Goal: Task Accomplishment & Management: Manage account settings

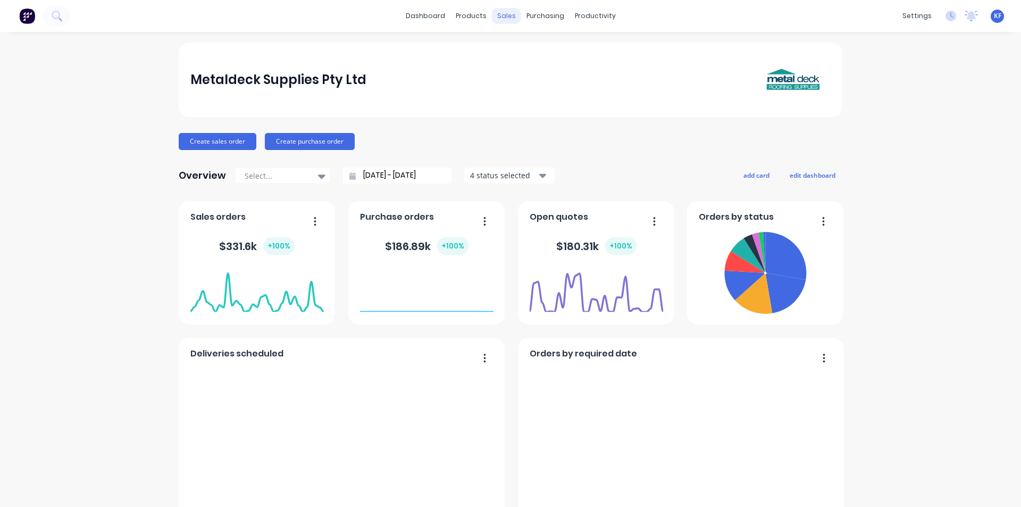
click at [501, 16] on div "sales" at bounding box center [506, 16] width 29 height 16
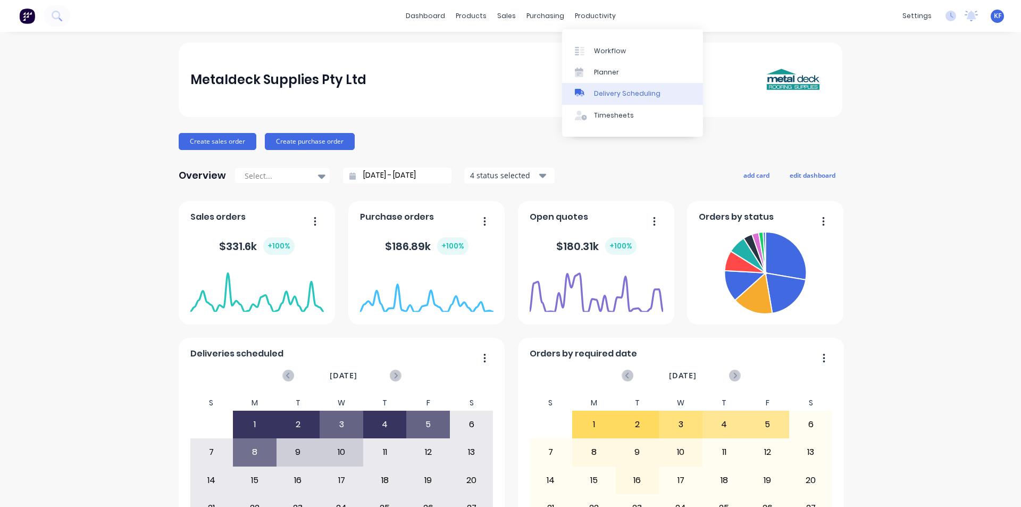
click at [612, 88] on link "Delivery Scheduling" at bounding box center [632, 93] width 141 height 21
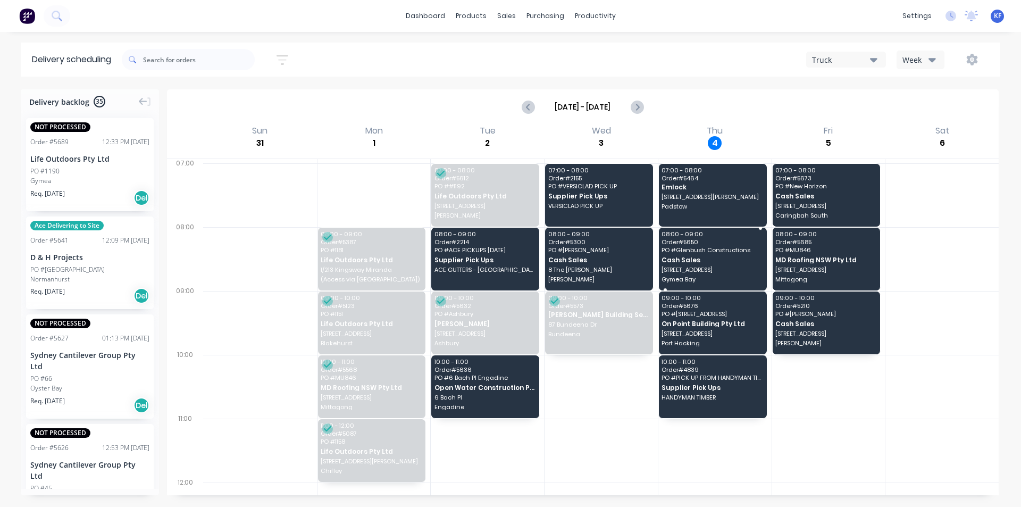
click at [667, 265] on div "08:00 - 09:00 Order # 5650 PO # Glenbush Constructions Cash Sales [STREET_ADDRE…" at bounding box center [713, 259] width 108 height 63
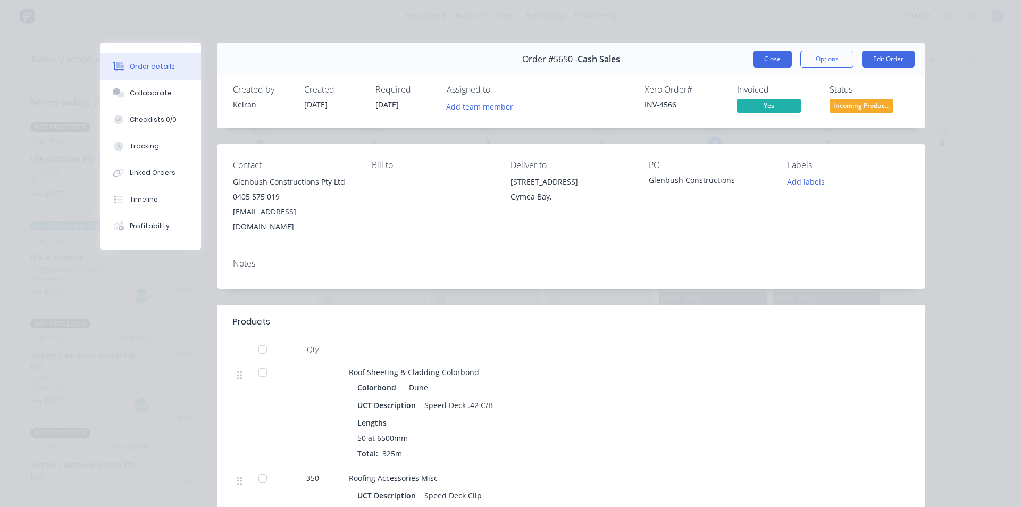
click at [780, 53] on button "Close" at bounding box center [772, 58] width 39 height 17
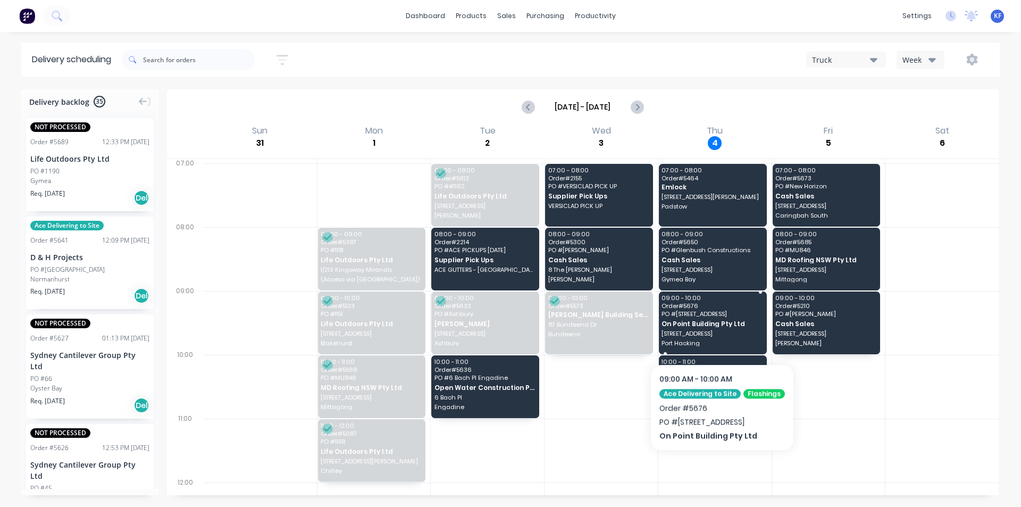
click at [726, 331] on span "[STREET_ADDRESS]" at bounding box center [711, 333] width 101 height 6
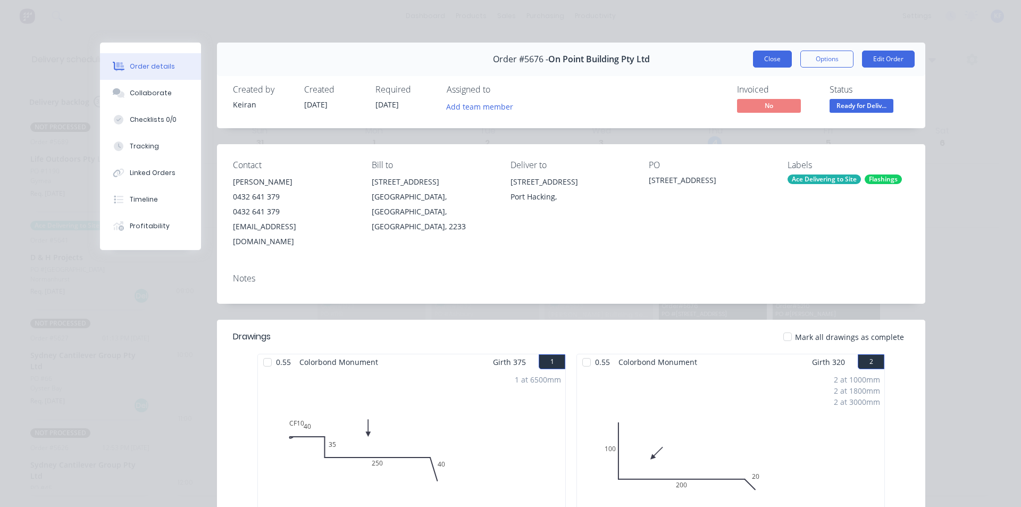
click at [776, 57] on button "Close" at bounding box center [772, 58] width 39 height 17
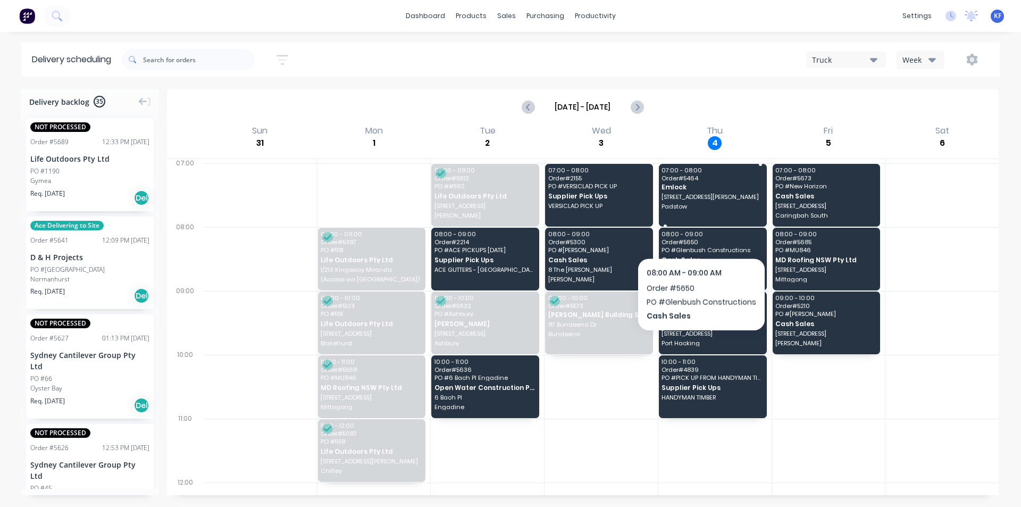
click at [695, 210] on div "07:00 - 08:00 Order # 5464 Emlock [STREET_ADDRESS][PERSON_NAME]" at bounding box center [713, 195] width 108 height 63
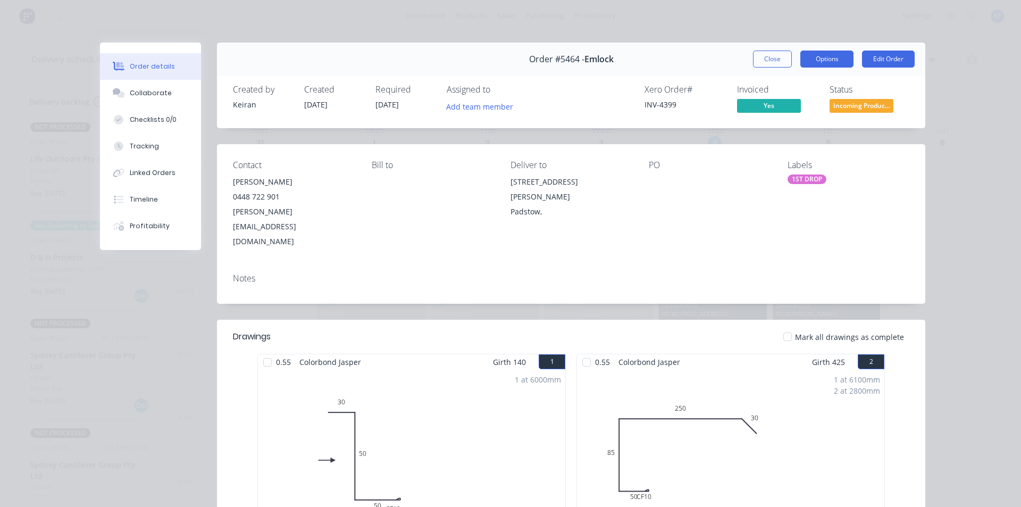
click at [829, 50] on button "Options" at bounding box center [826, 58] width 53 height 17
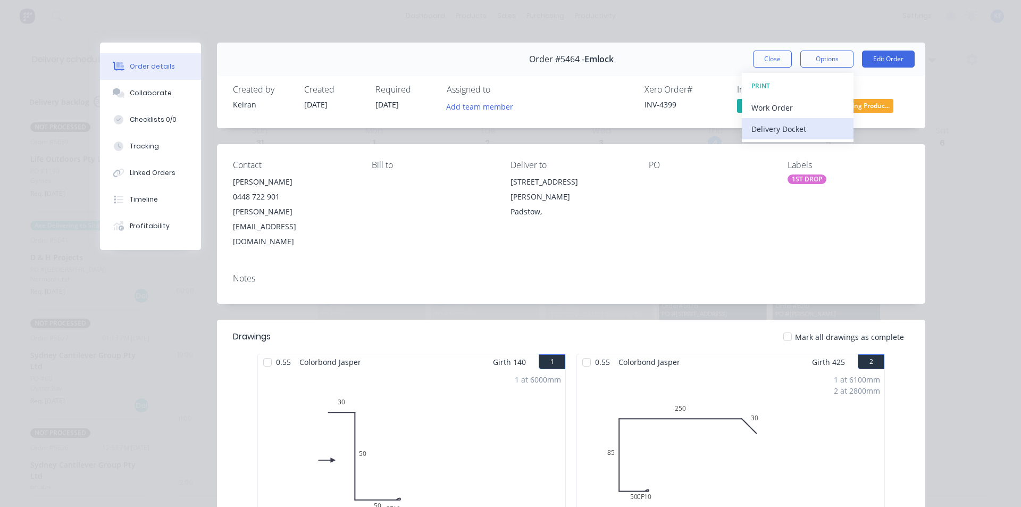
click at [802, 125] on div "Delivery Docket" at bounding box center [797, 128] width 92 height 15
click at [787, 130] on div "Standard" at bounding box center [797, 128] width 92 height 15
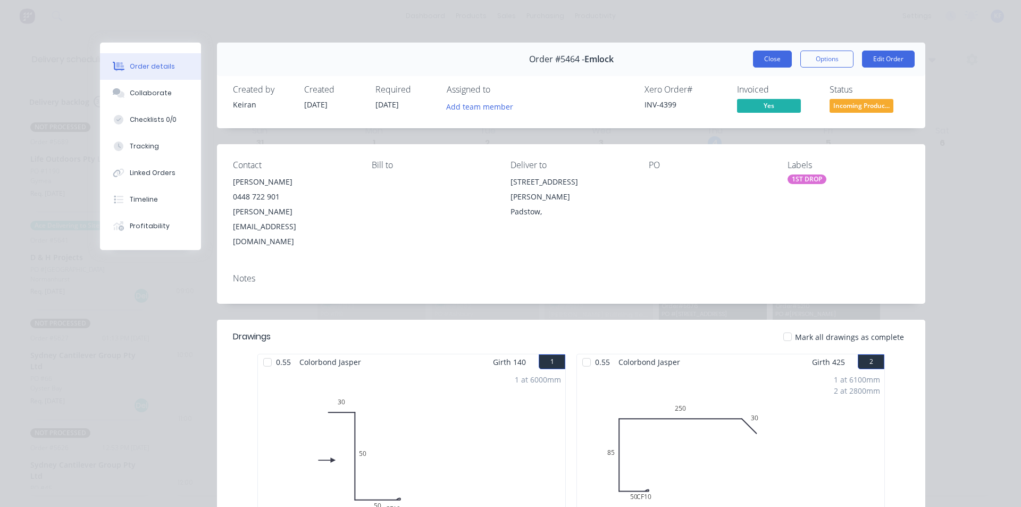
click at [766, 50] on button "Close" at bounding box center [772, 58] width 39 height 17
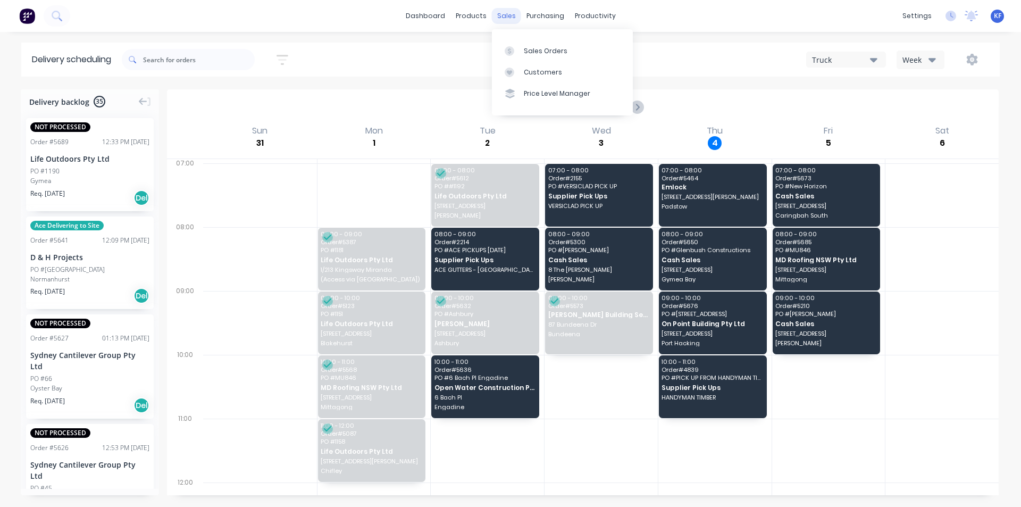
click at [503, 15] on div "sales" at bounding box center [506, 16] width 29 height 16
click at [527, 56] on link "Sales Orders" at bounding box center [562, 50] width 141 height 21
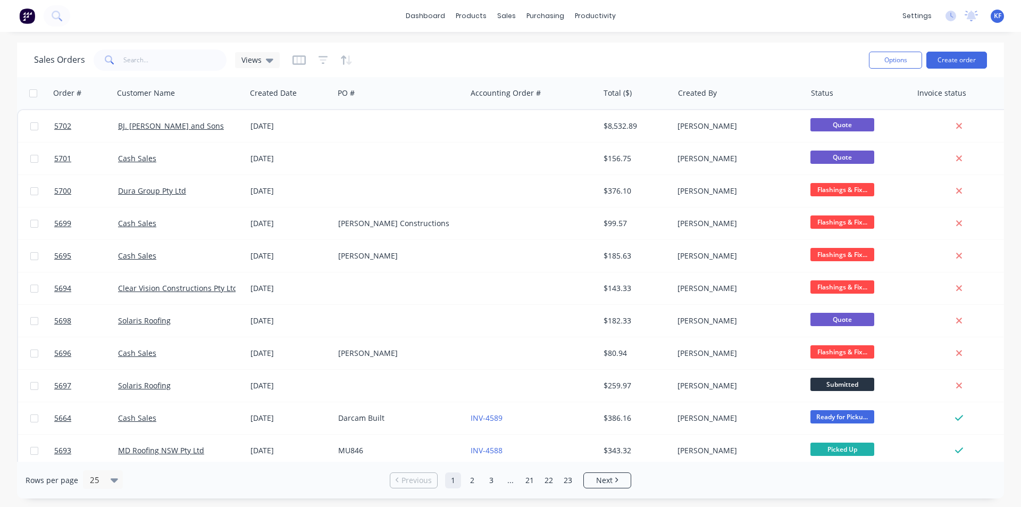
click at [189, 72] on div "Sales Orders Views" at bounding box center [447, 60] width 826 height 26
click at [189, 68] on input "text" at bounding box center [175, 59] width 104 height 21
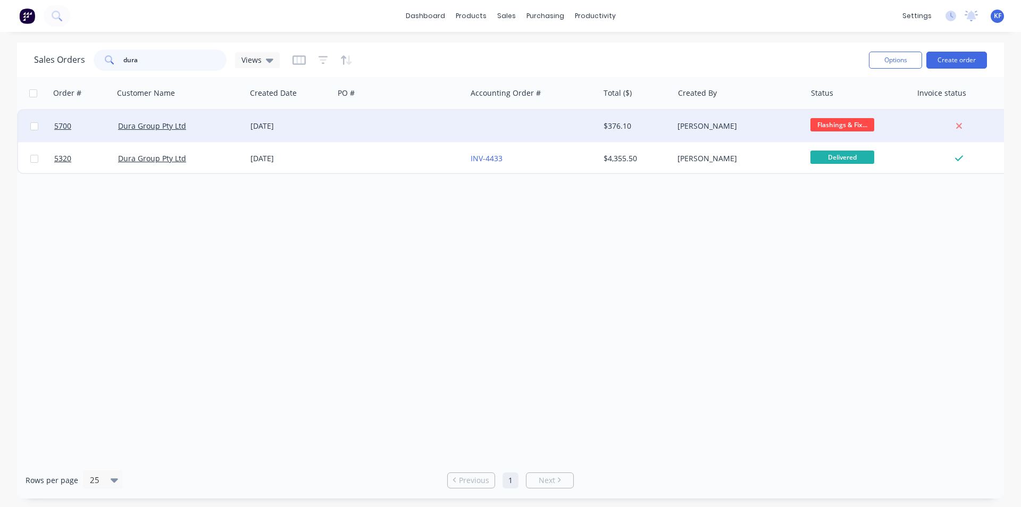
type input "dura"
click at [359, 133] on div at bounding box center [400, 126] width 132 height 32
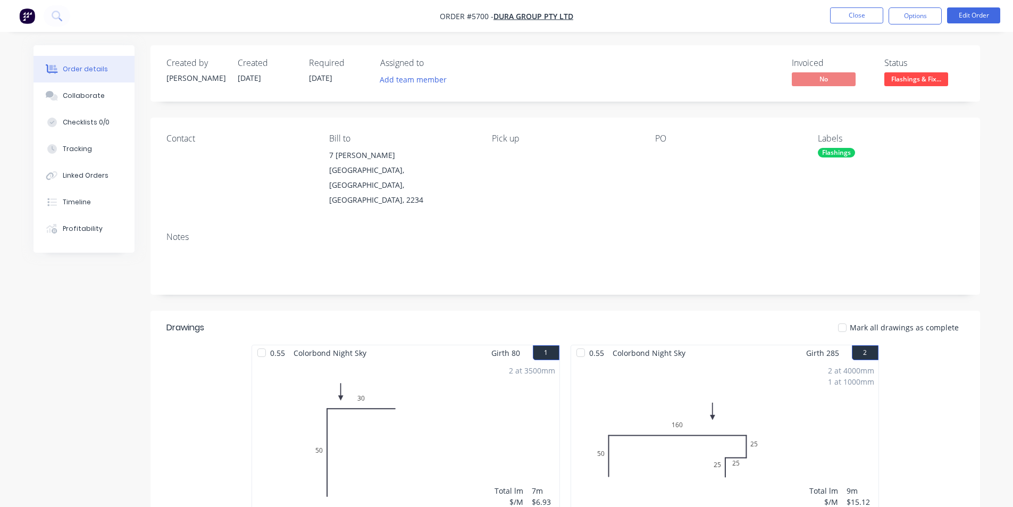
click at [955, 24] on li "Edit Order" at bounding box center [973, 15] width 53 height 17
click at [957, 21] on button "Edit Order" at bounding box center [973, 15] width 53 height 16
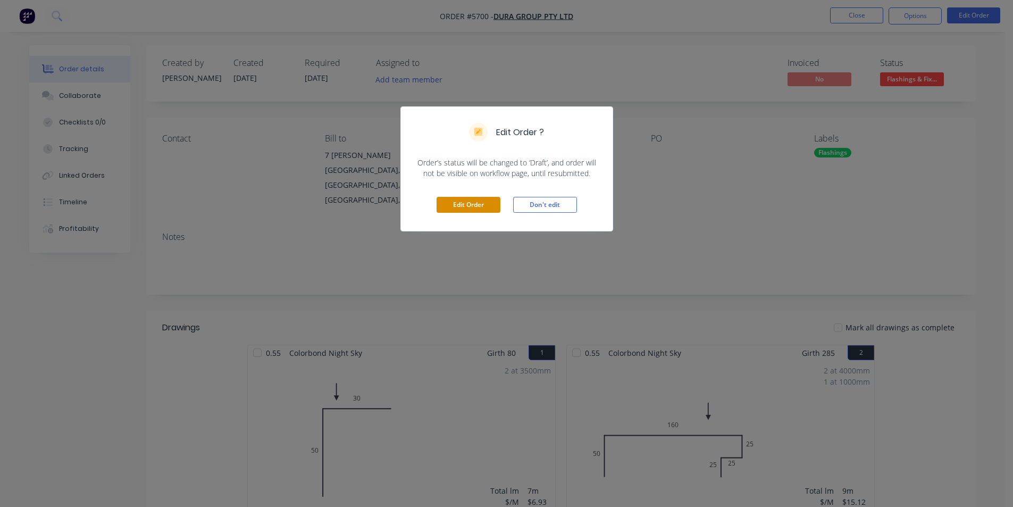
click at [493, 204] on button "Edit Order" at bounding box center [468, 205] width 64 height 16
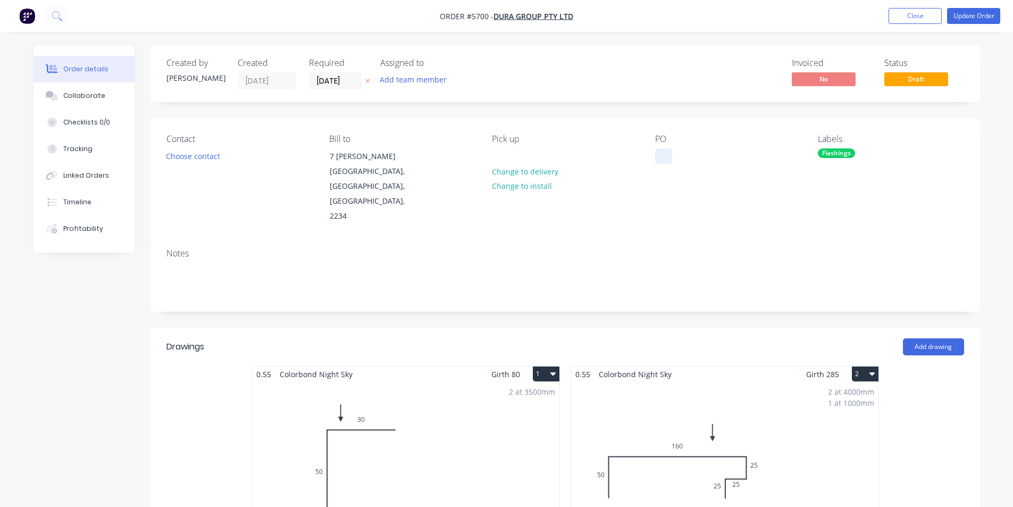
click at [656, 154] on div at bounding box center [663, 155] width 17 height 15
click at [972, 12] on button "Update Order" at bounding box center [973, 16] width 53 height 16
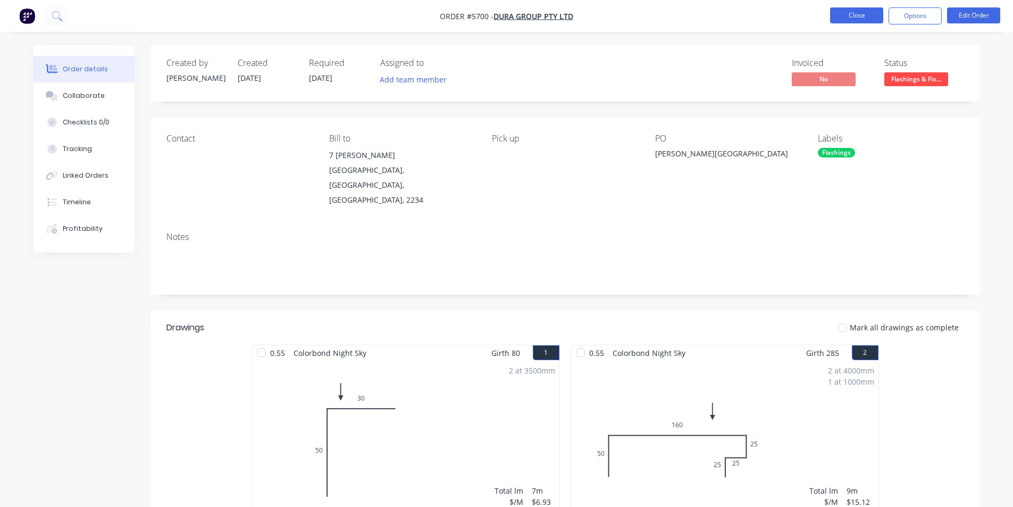
click at [873, 13] on button "Close" at bounding box center [856, 15] width 53 height 16
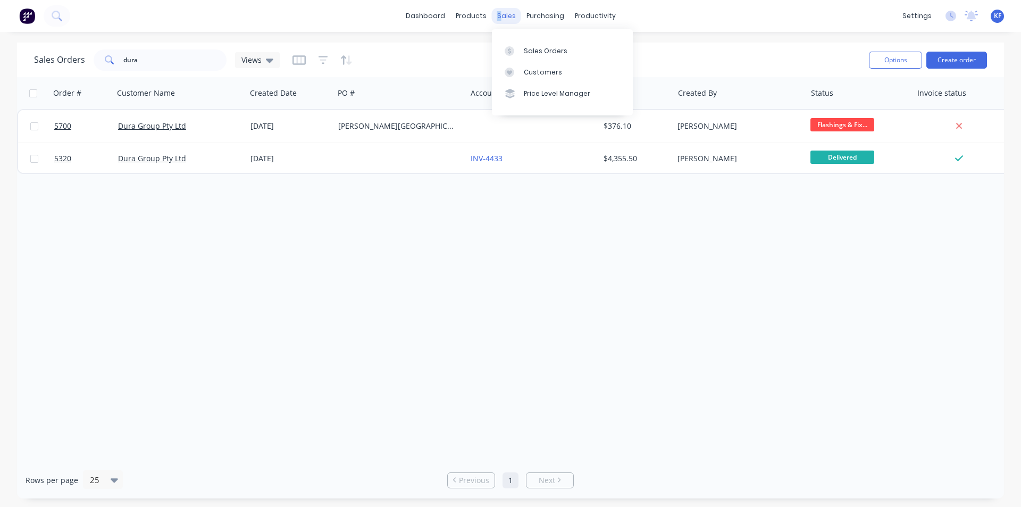
drag, startPoint x: 500, startPoint y: 17, endPoint x: 510, endPoint y: 28, distance: 15.0
click at [500, 17] on div "sales" at bounding box center [506, 16] width 29 height 16
click at [527, 49] on div "Sales Orders" at bounding box center [546, 51] width 44 height 10
drag, startPoint x: 144, startPoint y: 71, endPoint x: 111, endPoint y: 65, distance: 33.6
click at [111, 65] on div "Sales Orders dura Views Options Create order" at bounding box center [510, 60] width 987 height 35
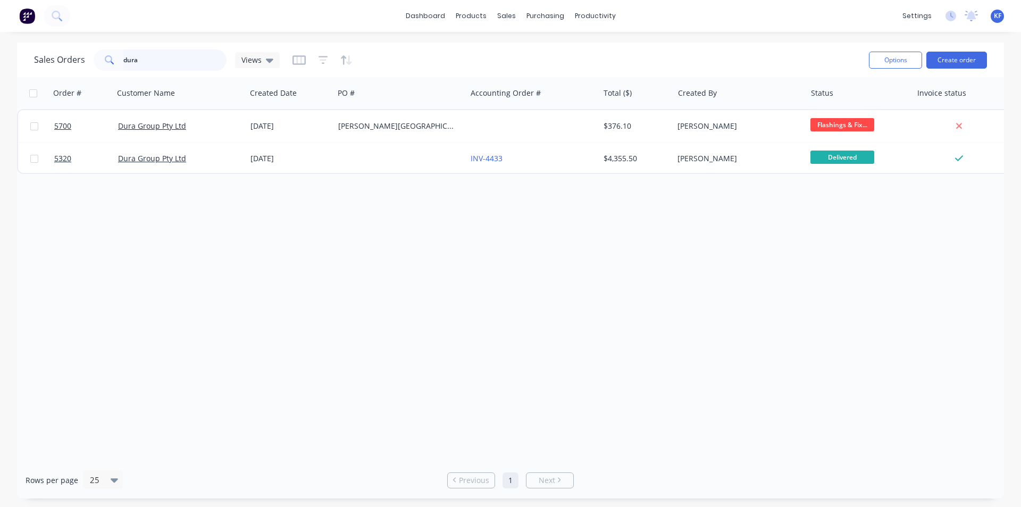
drag, startPoint x: 96, startPoint y: 62, endPoint x: 54, endPoint y: 61, distance: 42.0
click at [46, 60] on div "Sales Orders dura Views" at bounding box center [157, 59] width 246 height 21
type input "keyto"
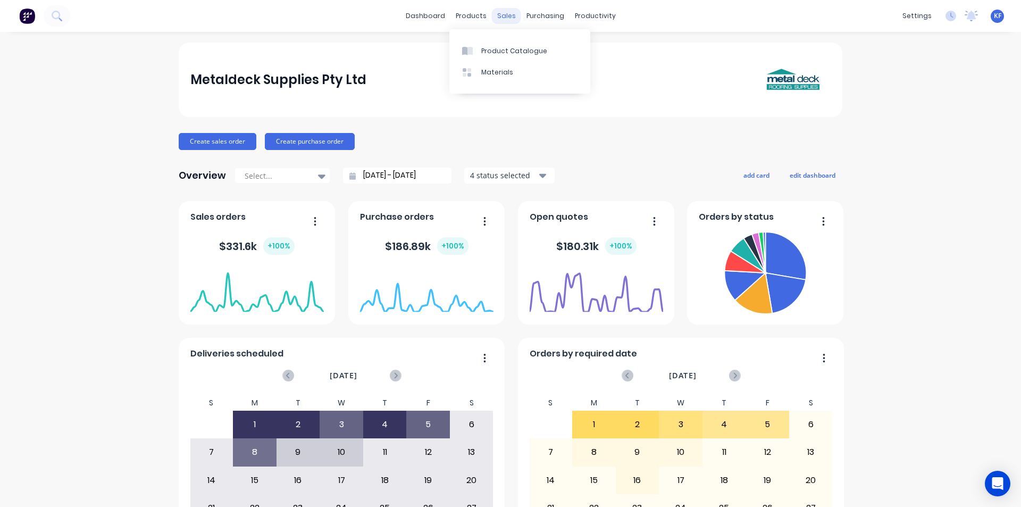
click at [498, 16] on div "sales" at bounding box center [506, 16] width 29 height 16
click at [516, 44] on link "Sales Orders" at bounding box center [558, 50] width 141 height 21
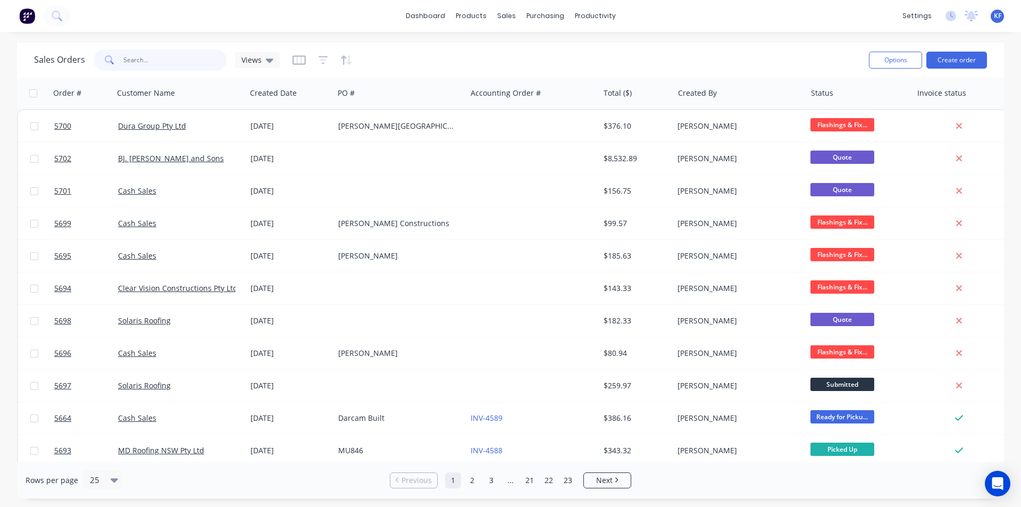
click at [169, 58] on input "text" at bounding box center [175, 59] width 104 height 21
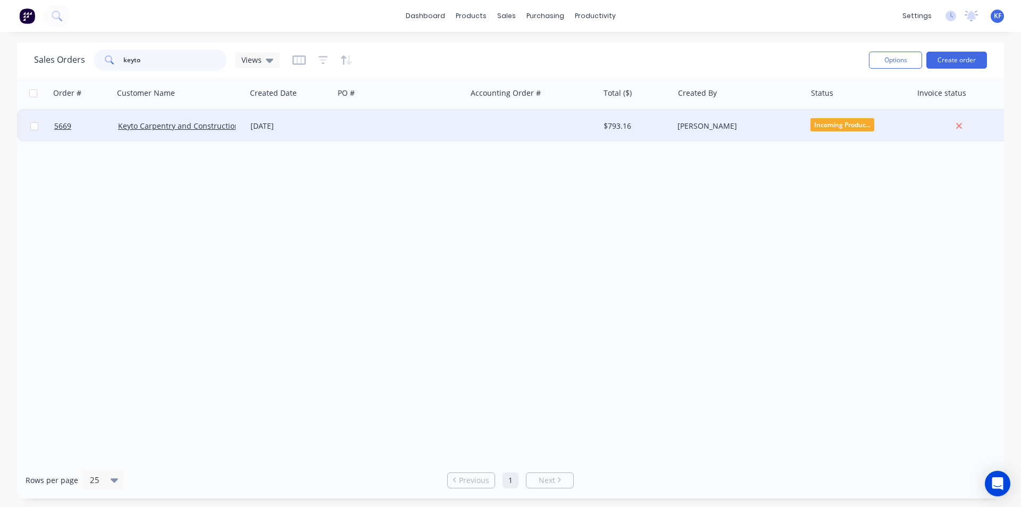
type input "keyto"
click at [507, 117] on div at bounding box center [532, 126] width 132 height 32
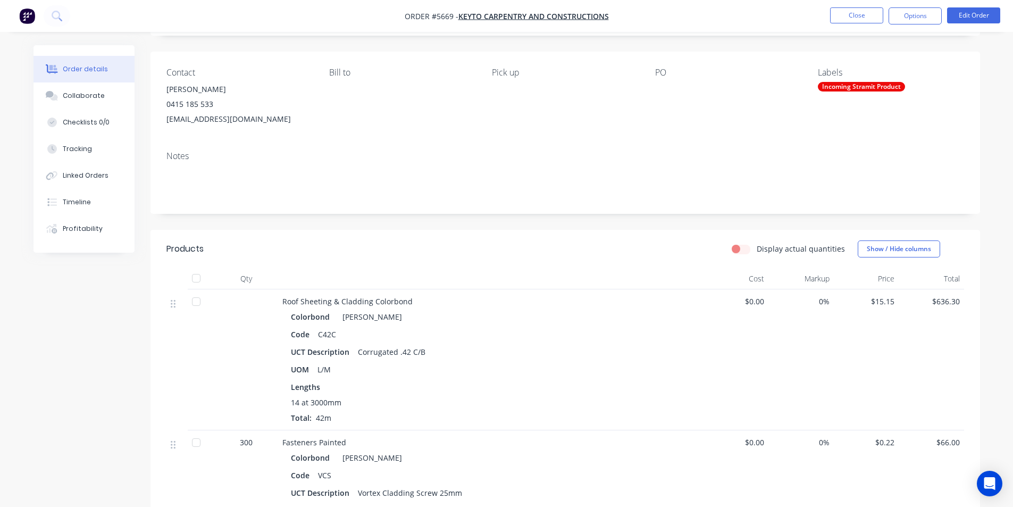
scroll to position [52, 0]
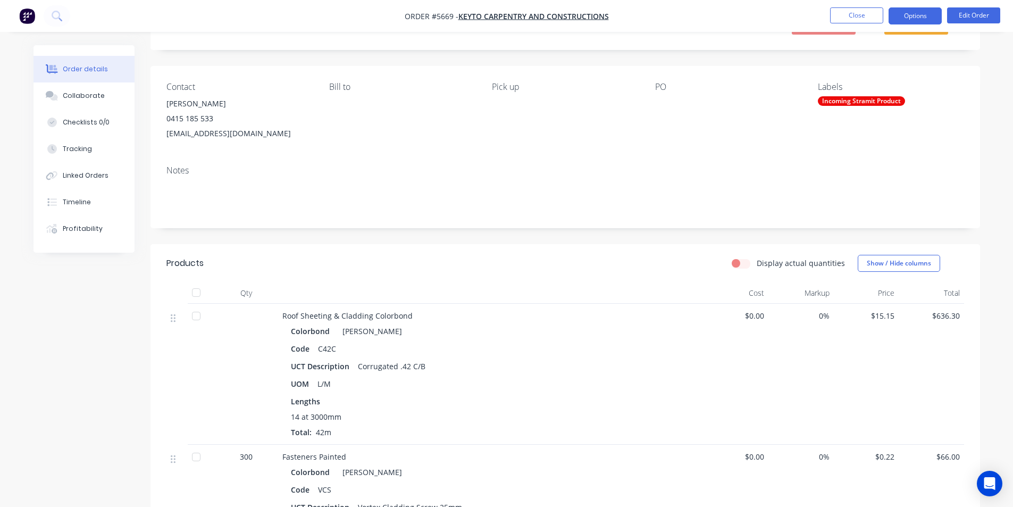
click at [916, 13] on button "Options" at bounding box center [914, 15] width 53 height 17
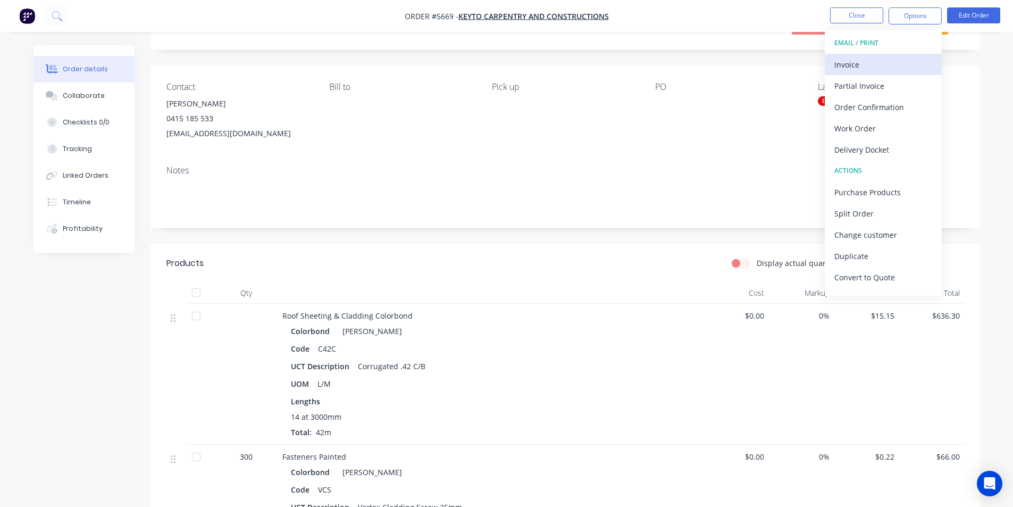
click at [861, 62] on div "Invoice" at bounding box center [883, 64] width 98 height 15
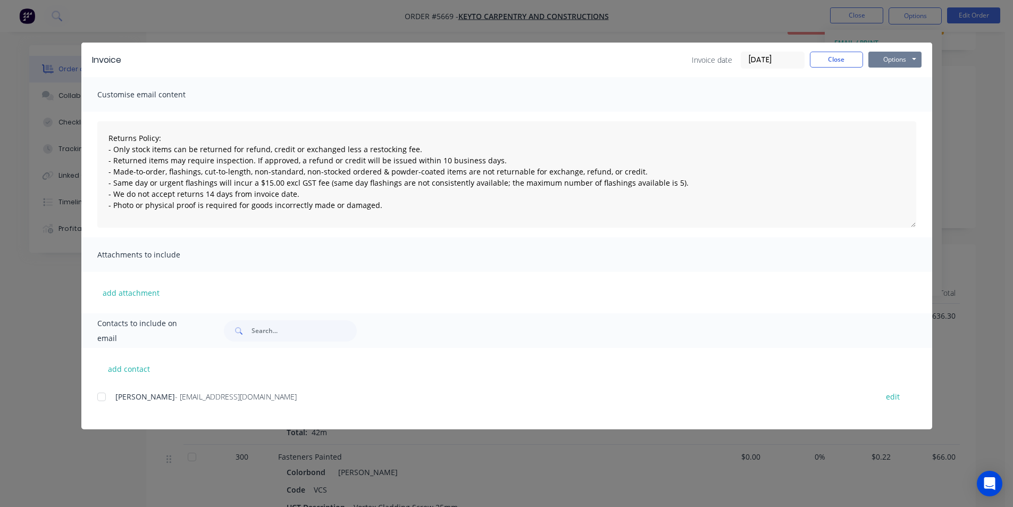
click at [894, 57] on button "Options" at bounding box center [894, 60] width 53 height 16
click at [894, 89] on button "Print" at bounding box center [902, 96] width 68 height 18
type textarea "Returns Policy: - Only stock items can be returned for refund, credit or exchan…"
